Goal: Transaction & Acquisition: Purchase product/service

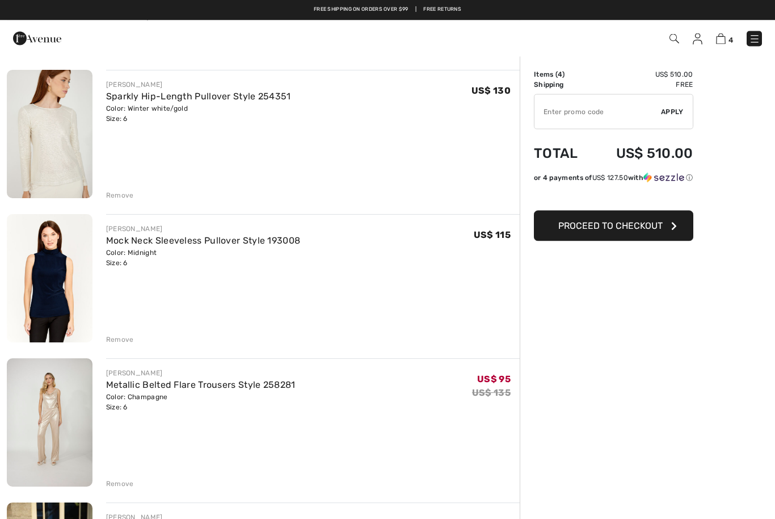
scroll to position [76, 0]
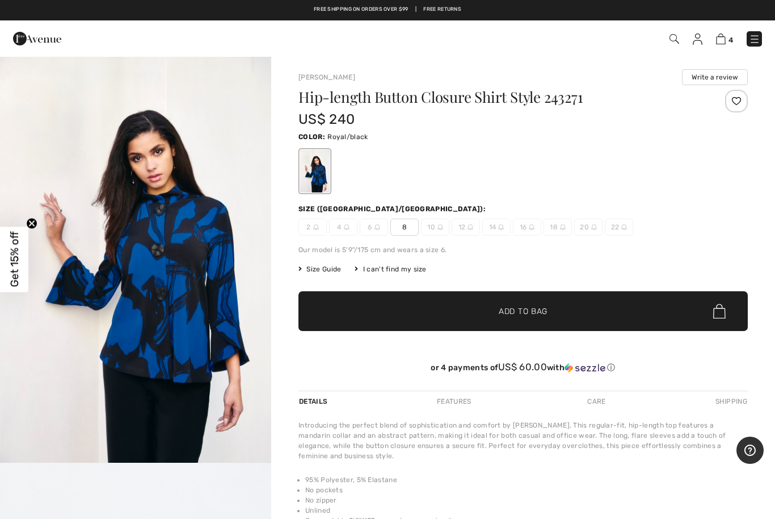
click at [522, 314] on span "Add to Bag" at bounding box center [523, 311] width 49 height 12
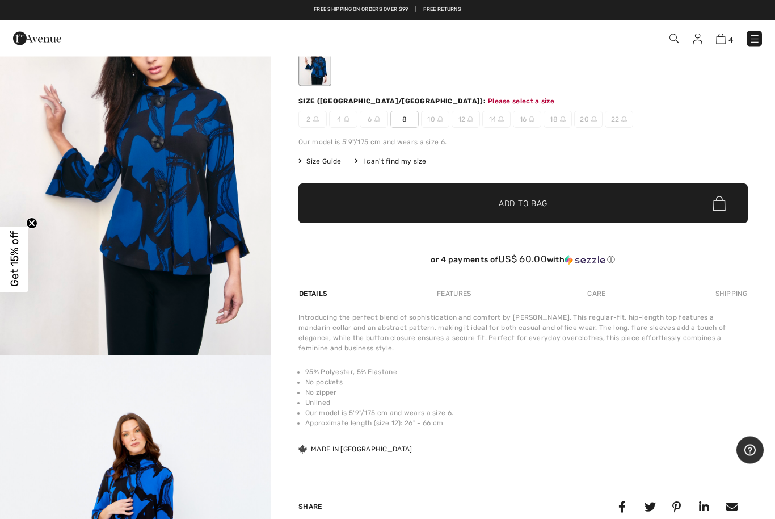
scroll to position [122, 0]
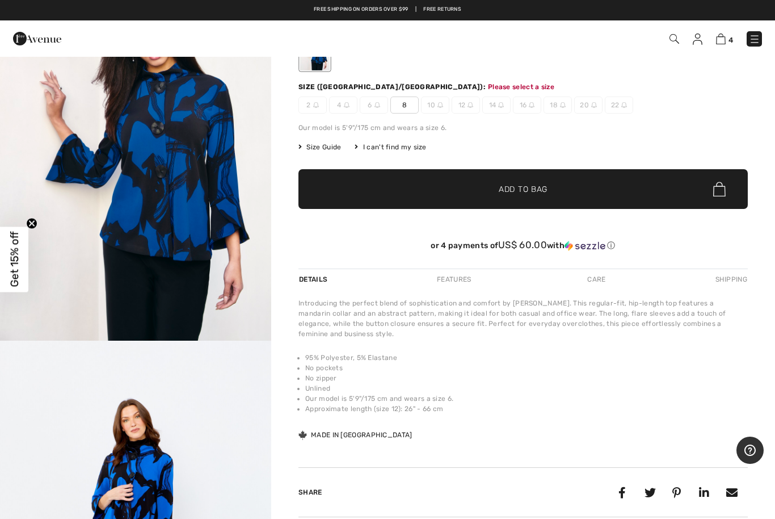
click at [409, 104] on span "8" at bounding box center [404, 104] width 28 height 17
click at [535, 199] on span "✔ Added to Bag Add to Bag" at bounding box center [524, 189] width 450 height 40
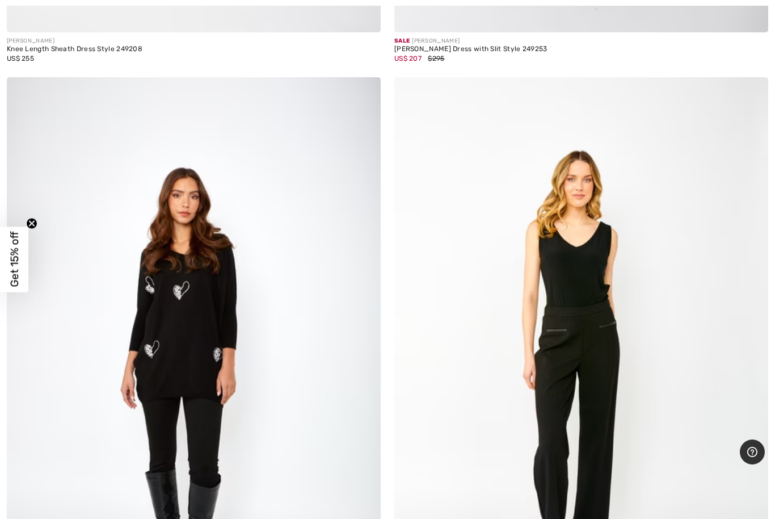
scroll to position [10275, 0]
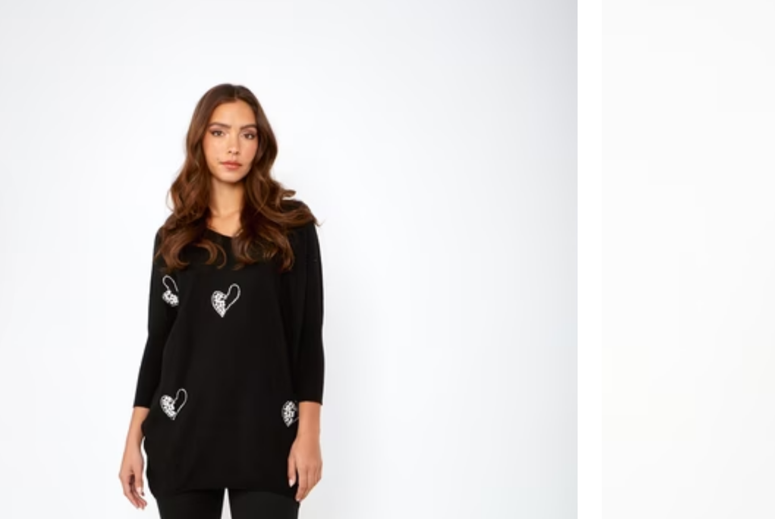
click at [136, 204] on img at bounding box center [194, 347] width 374 height 561
click at [137, 184] on img at bounding box center [194, 347] width 374 height 561
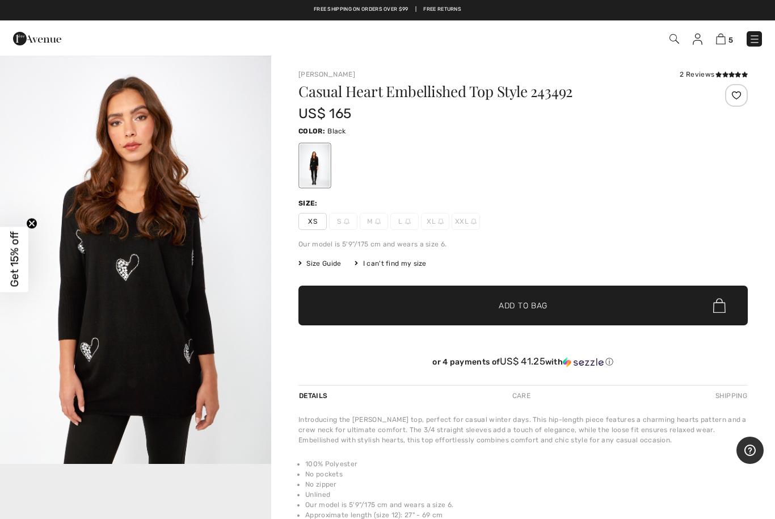
scroll to position [407, 0]
click at [164, 357] on img "2 / 4" at bounding box center [135, 259] width 271 height 407
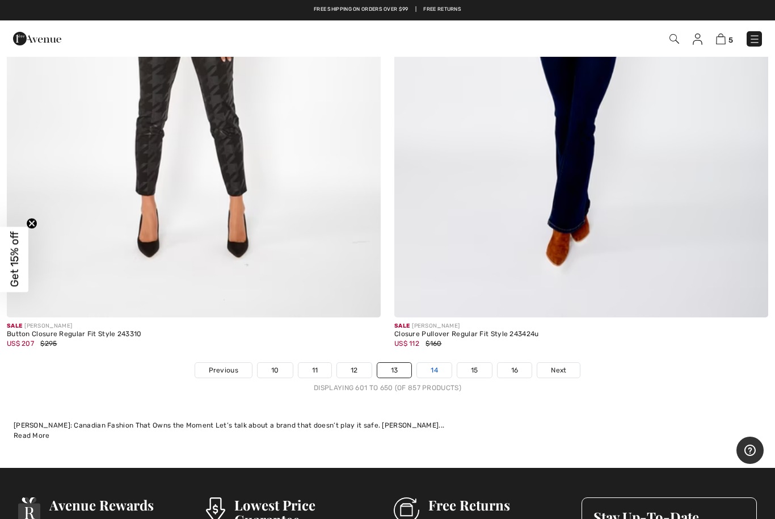
click at [435, 363] on link "14" at bounding box center [434, 370] width 35 height 15
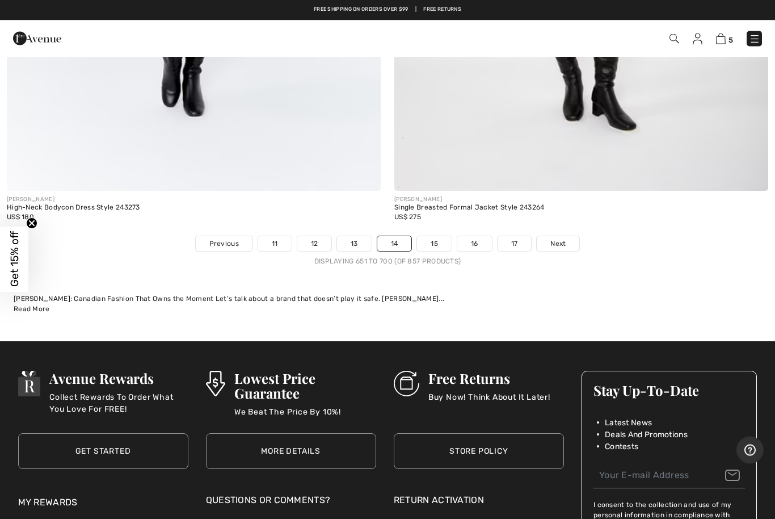
scroll to position [15825, 0]
click at [565, 238] on span "Next" at bounding box center [558, 243] width 15 height 10
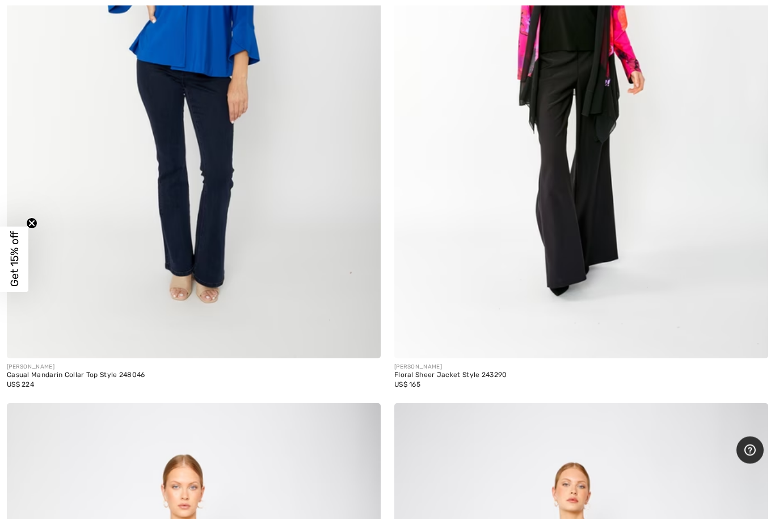
scroll to position [2403, 0]
click at [199, 221] on img at bounding box center [194, 77] width 374 height 561
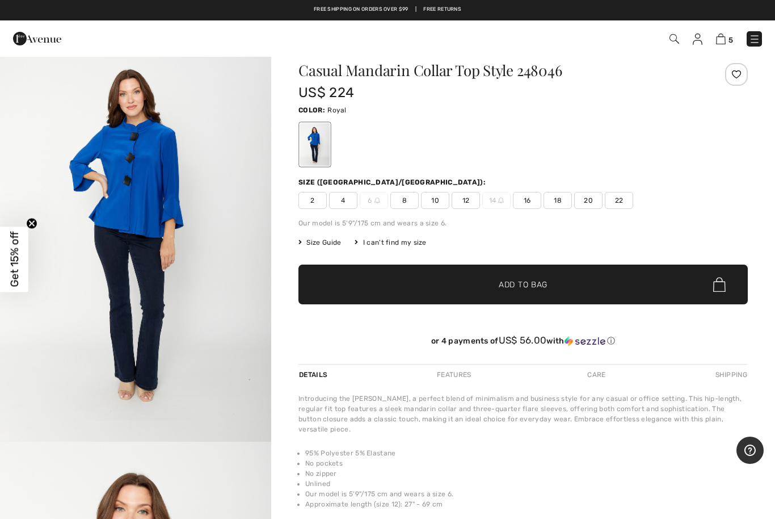
scroll to position [20, 0]
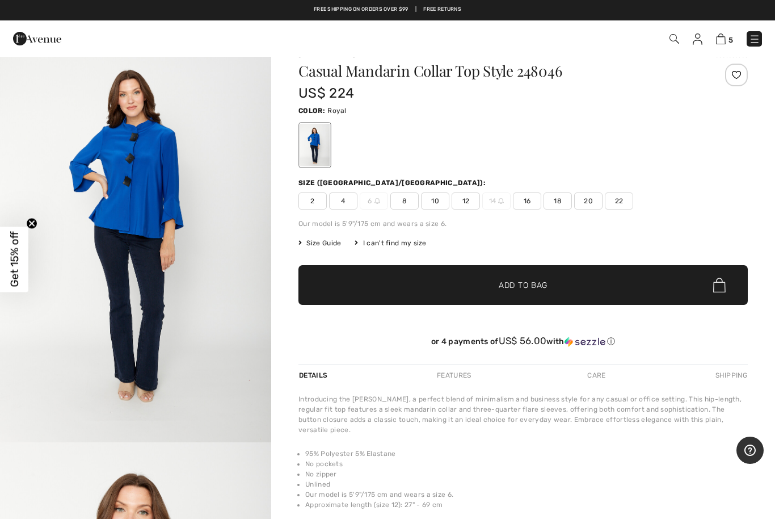
click at [149, 216] on img "1 / 4" at bounding box center [135, 238] width 271 height 407
